Goal: Task Accomplishment & Management: Complete application form

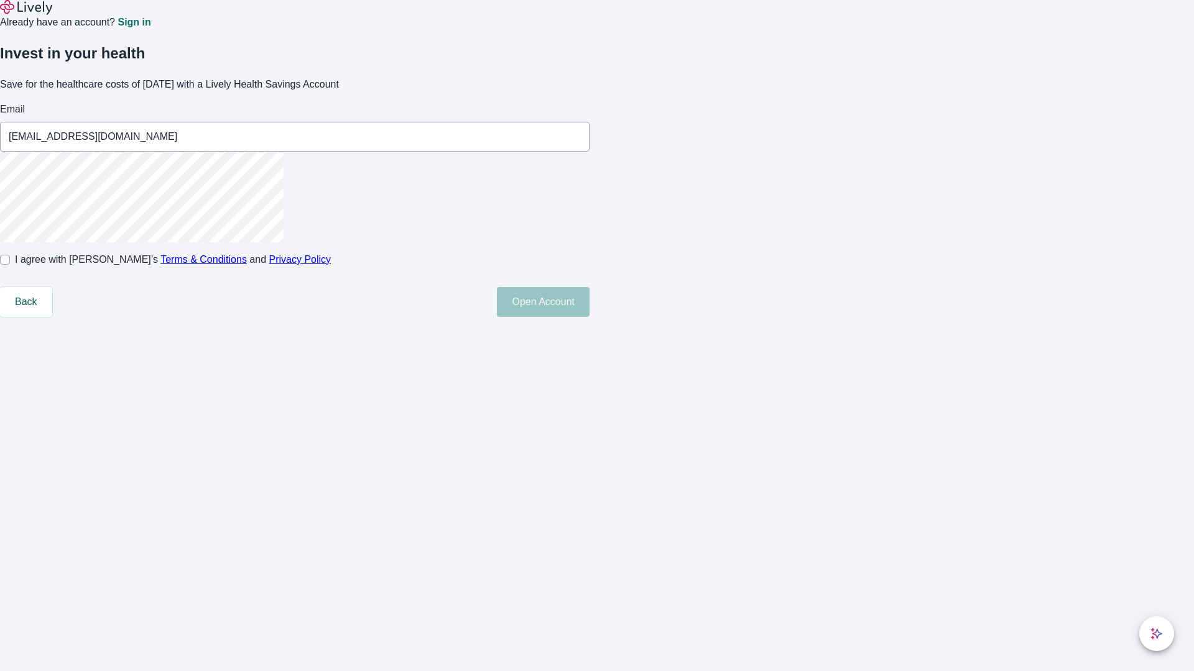
click at [10, 265] on input "I agree with Lively’s Terms & Conditions and Privacy Policy" at bounding box center [5, 260] width 10 height 10
checkbox input "true"
click at [589, 317] on button "Open Account" at bounding box center [543, 302] width 93 height 30
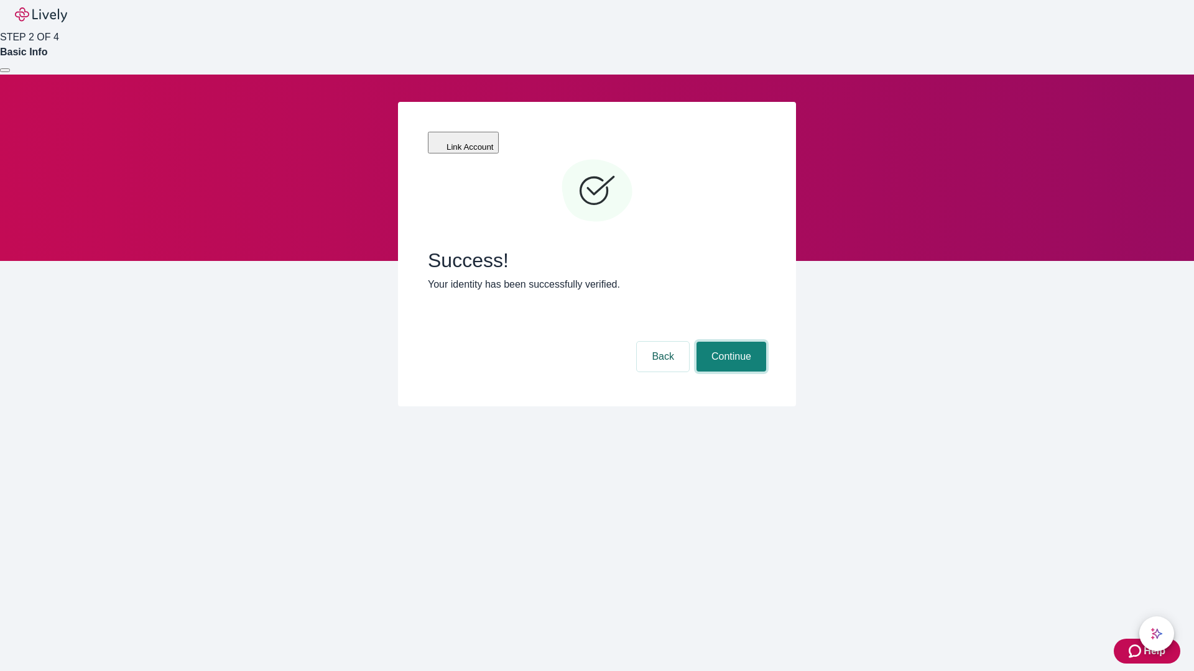
click at [729, 342] on button "Continue" at bounding box center [731, 357] width 70 height 30
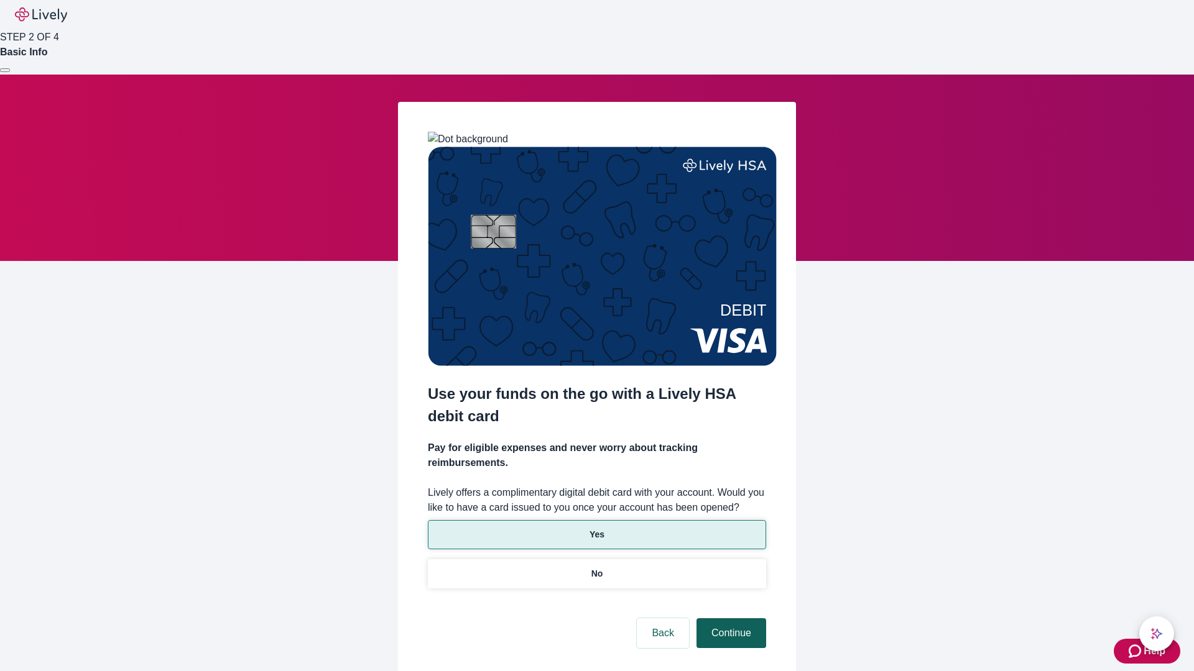
click at [596, 568] on p "No" at bounding box center [597, 574] width 12 height 13
click at [729, 619] on button "Continue" at bounding box center [731, 634] width 70 height 30
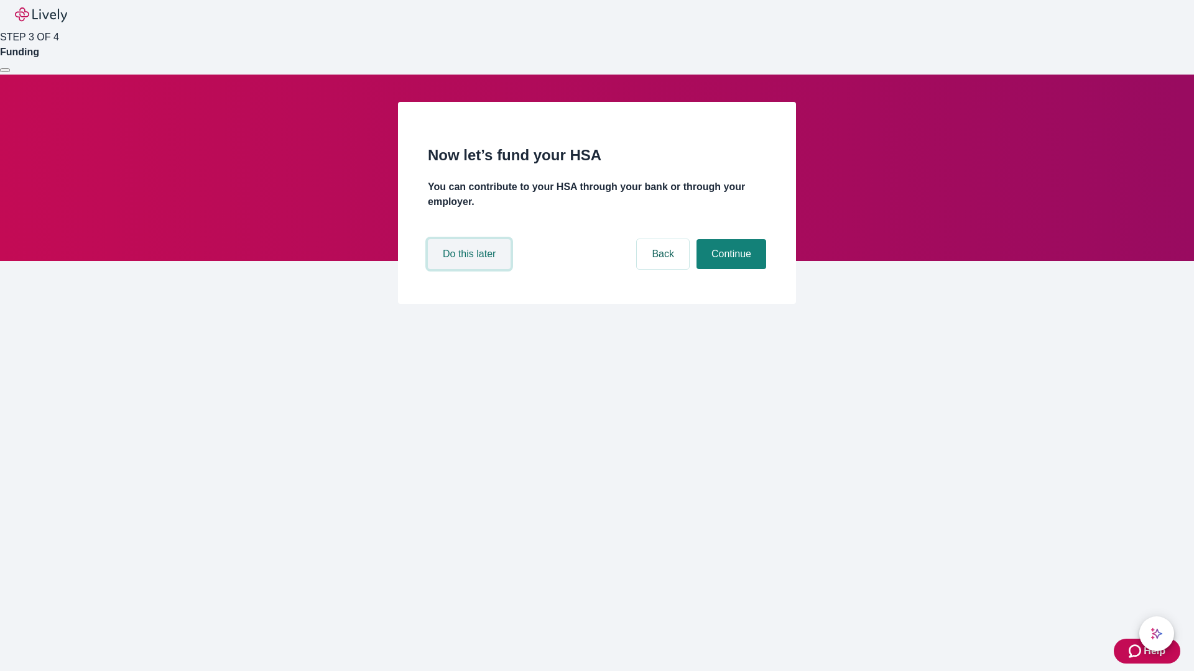
click at [471, 269] on button "Do this later" at bounding box center [469, 254] width 83 height 30
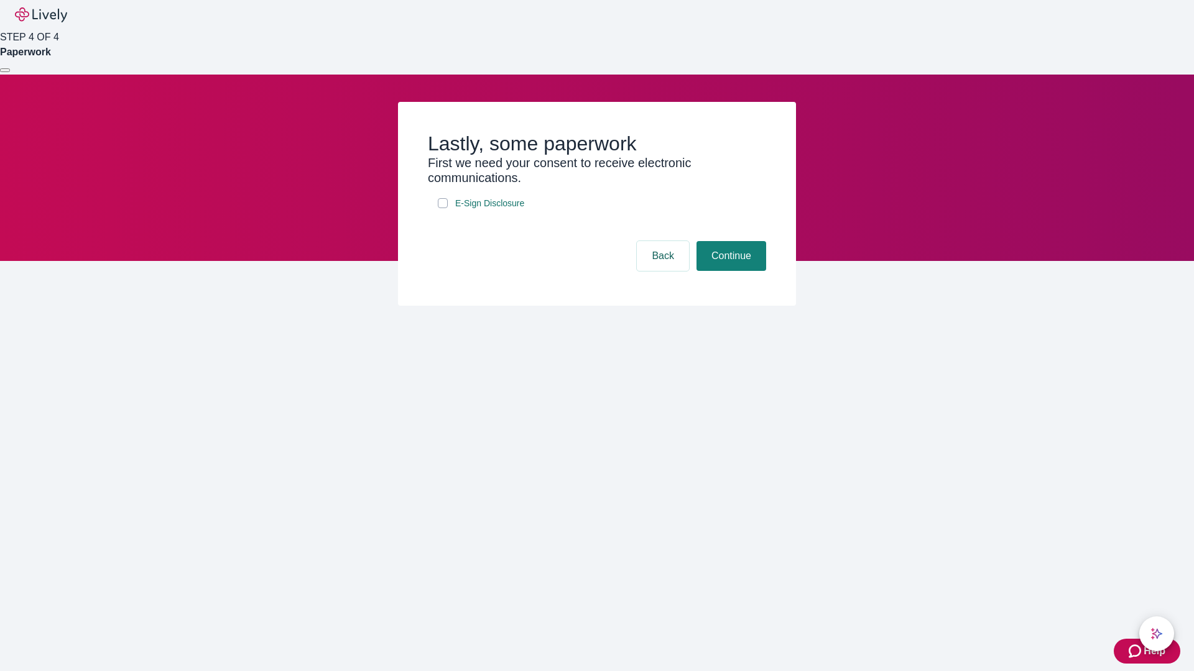
click at [443, 208] on input "E-Sign Disclosure" at bounding box center [443, 203] width 10 height 10
checkbox input "true"
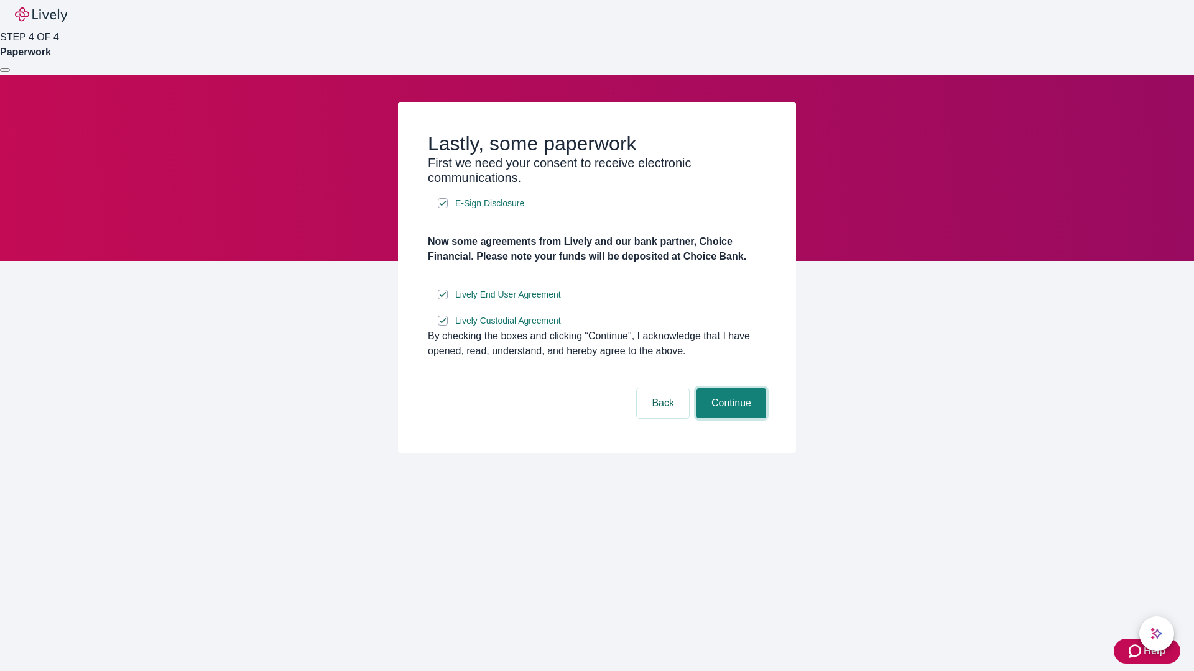
click at [729, 418] on button "Continue" at bounding box center [731, 404] width 70 height 30
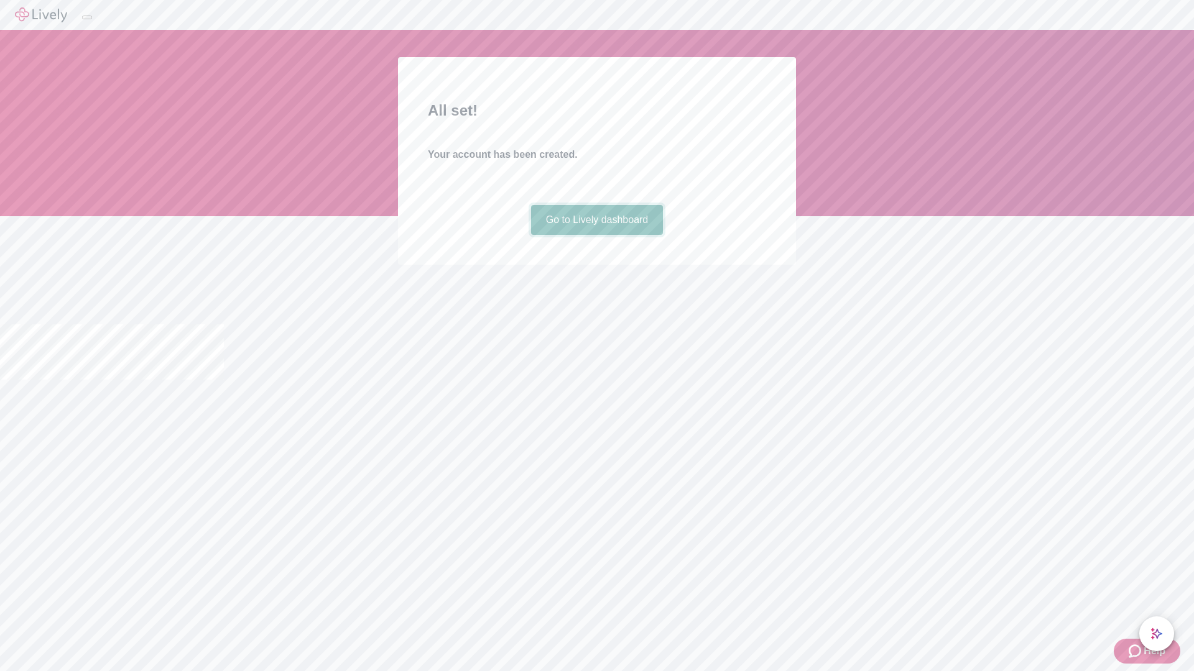
click at [596, 235] on link "Go to Lively dashboard" at bounding box center [597, 220] width 132 height 30
